Goal: Check status: Check status

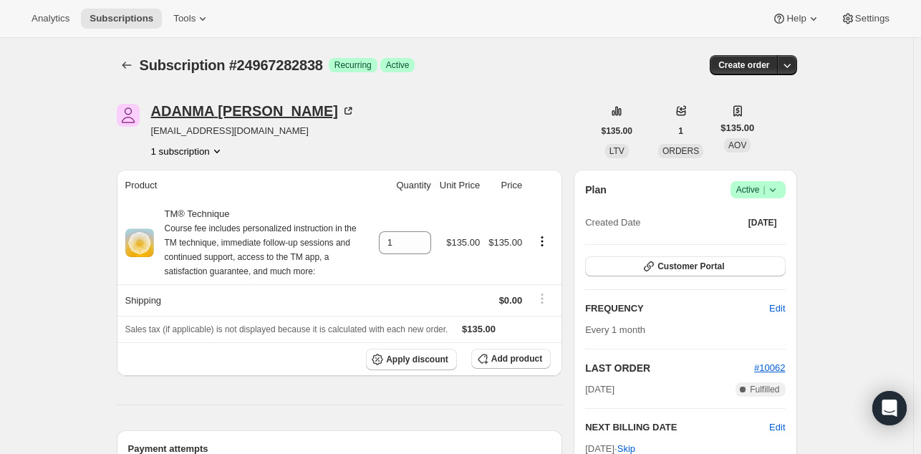
click at [222, 115] on div "ADANMA IGBOKWE" at bounding box center [253, 111] width 205 height 14
click at [198, 115] on div "Clifton Davidson" at bounding box center [253, 111] width 205 height 14
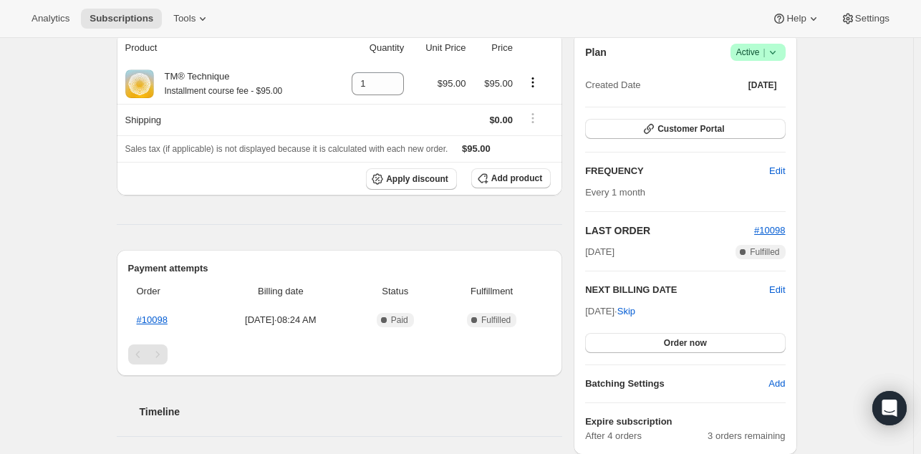
scroll to position [147, 0]
